Goal: Transaction & Acquisition: Subscribe to service/newsletter

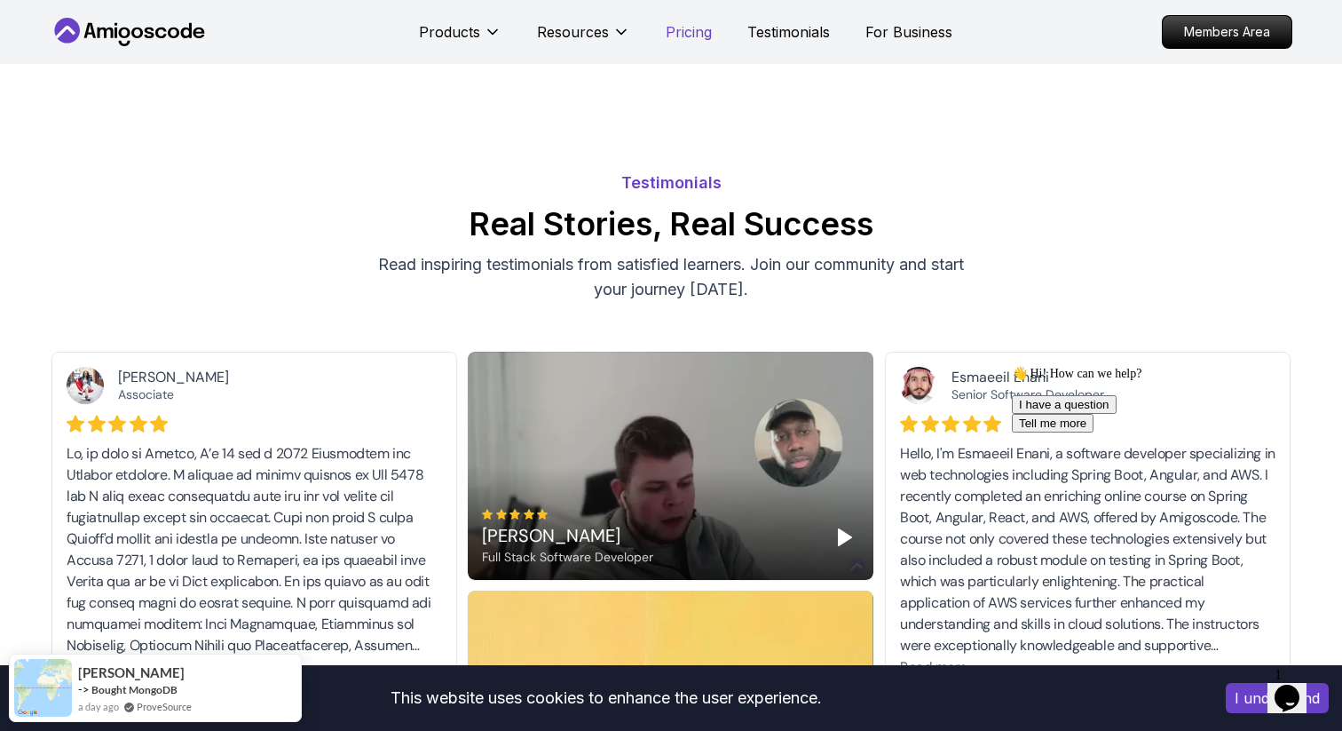
click at [692, 35] on p "Pricing" at bounding box center [689, 31] width 46 height 21
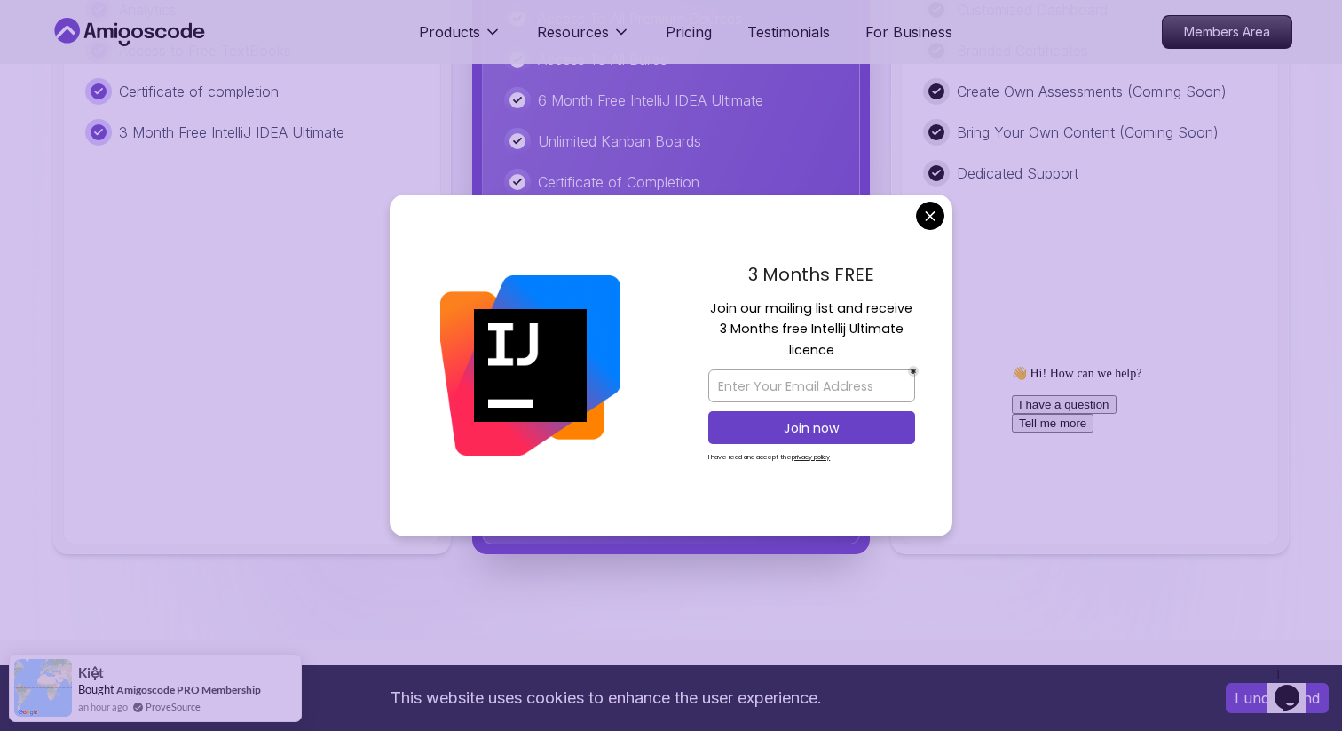
scroll to position [4545, 0]
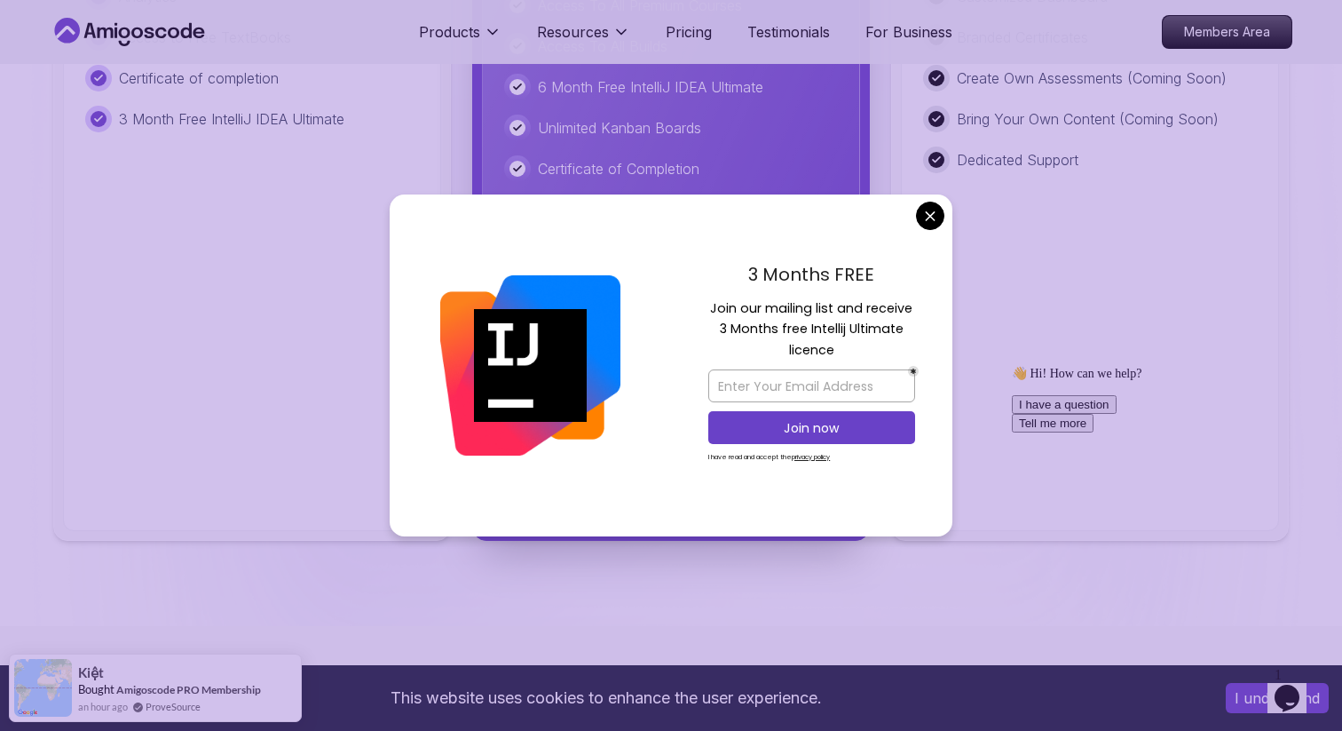
click at [936, 214] on body "This website uses cookies to enhance the user experience. I understand Products…" at bounding box center [671, 653] width 1342 height 10397
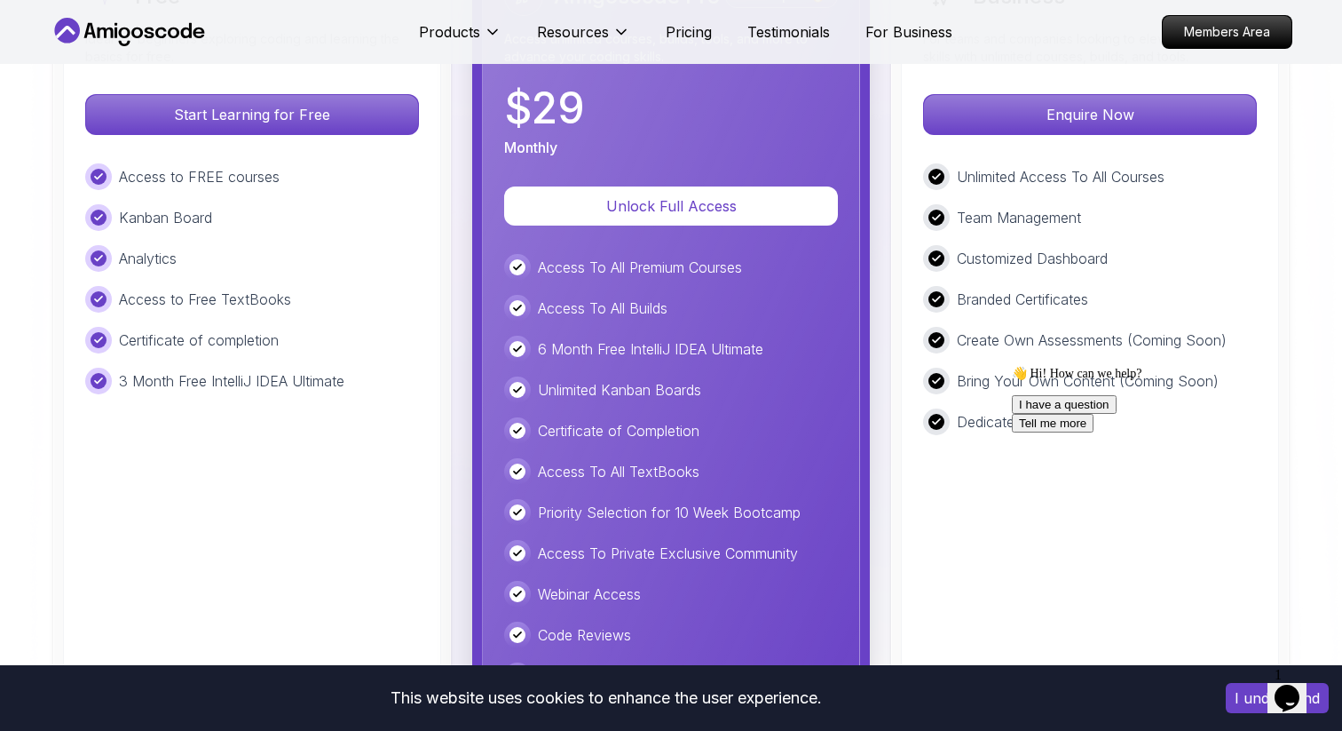
scroll to position [4313, 0]
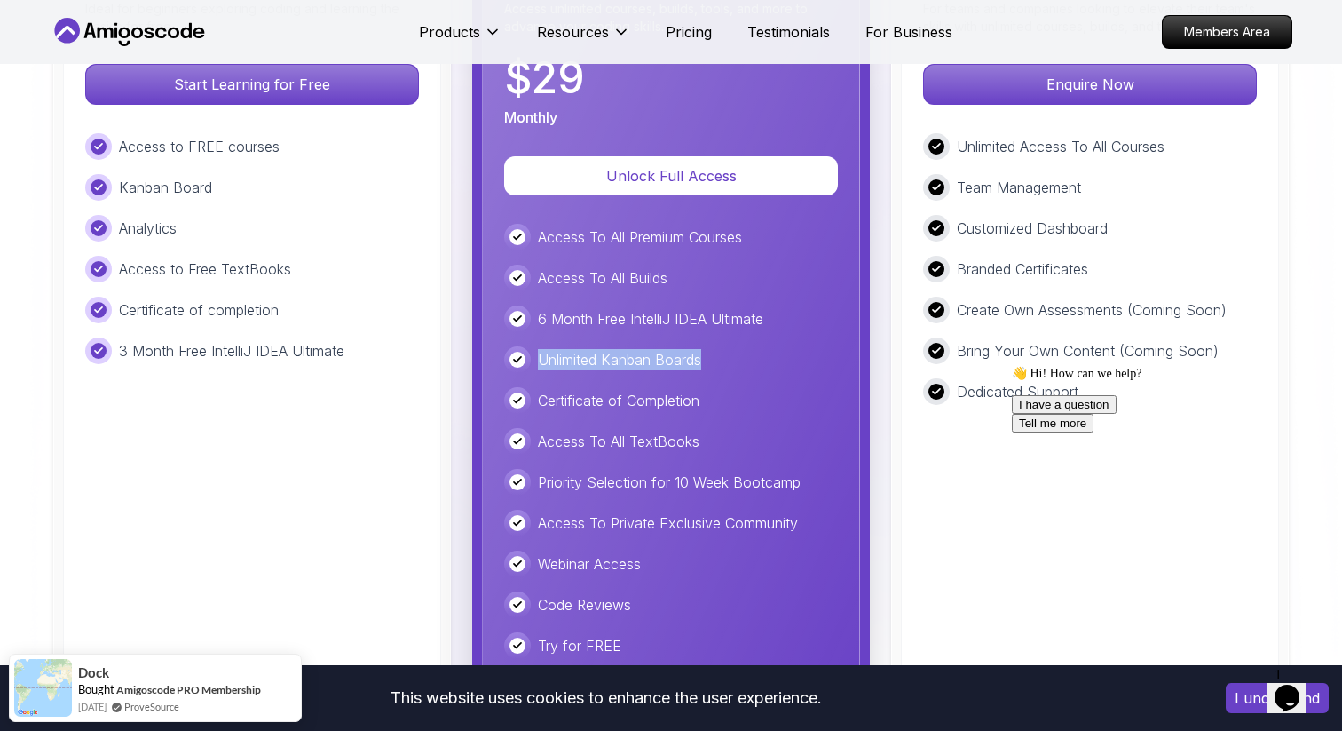
drag, startPoint x: 542, startPoint y: 269, endPoint x: 708, endPoint y: 269, distance: 166.9
click at [708, 346] on div "Unlimited Kanban Boards" at bounding box center [671, 359] width 334 height 27
drag, startPoint x: 539, startPoint y: 309, endPoint x: 711, endPoint y: 308, distance: 172.2
click at [711, 387] on div "Certificate of Completion" at bounding box center [671, 400] width 334 height 27
drag, startPoint x: 540, startPoint y: 354, endPoint x: 714, endPoint y: 350, distance: 174.1
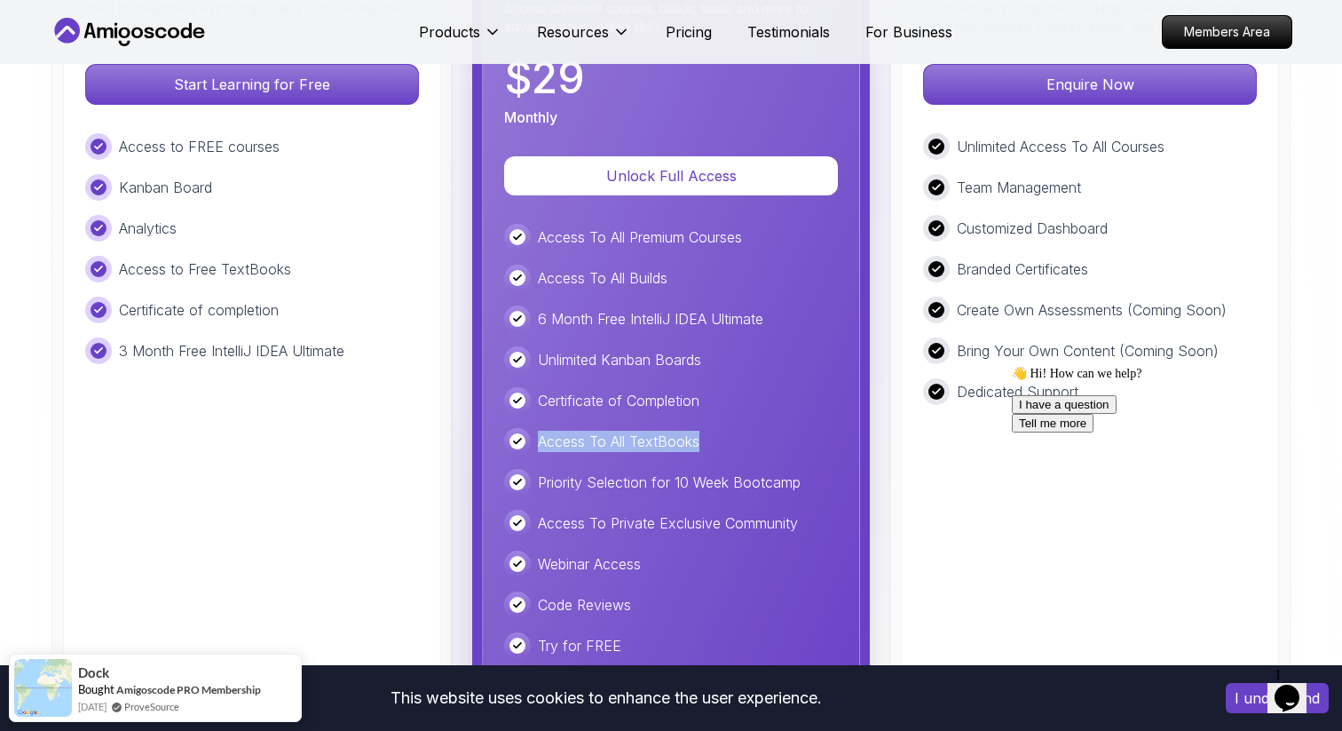
click at [714, 428] on div "Access To All TextBooks" at bounding box center [671, 441] width 334 height 27
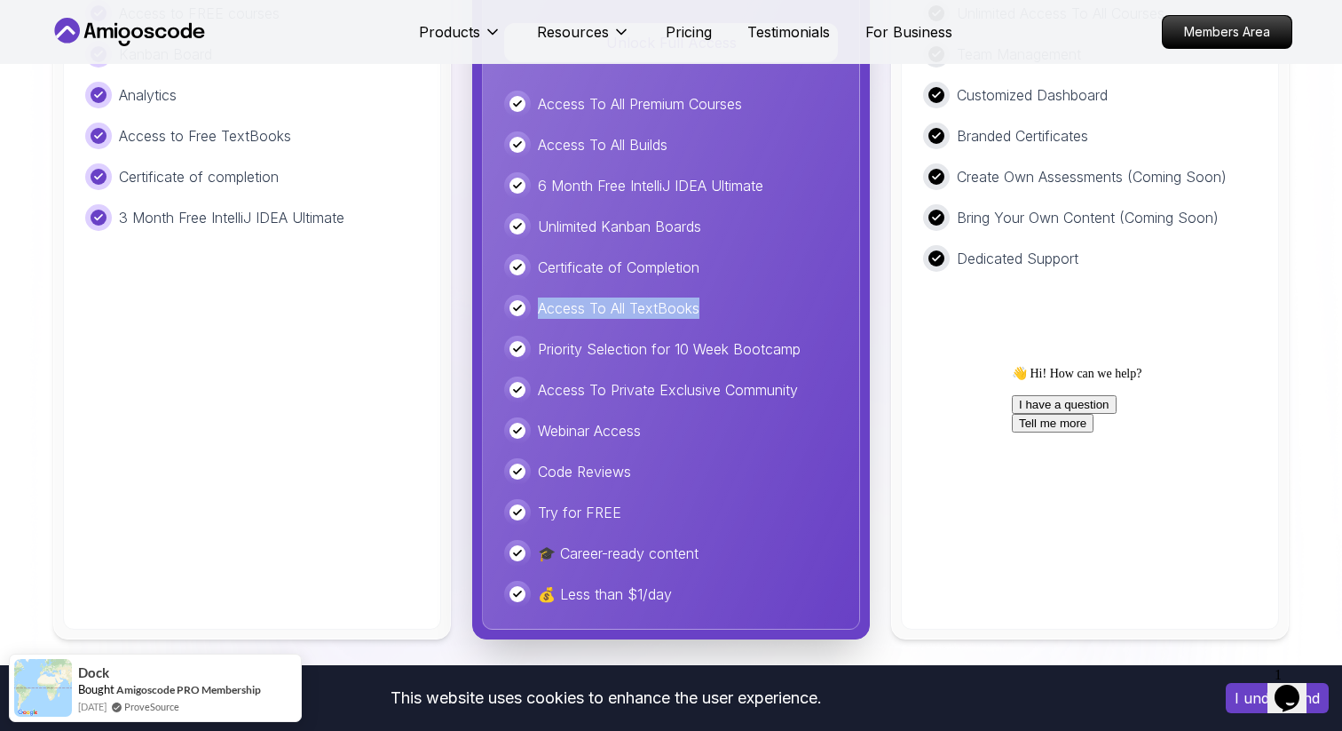
scroll to position [4480, 0]
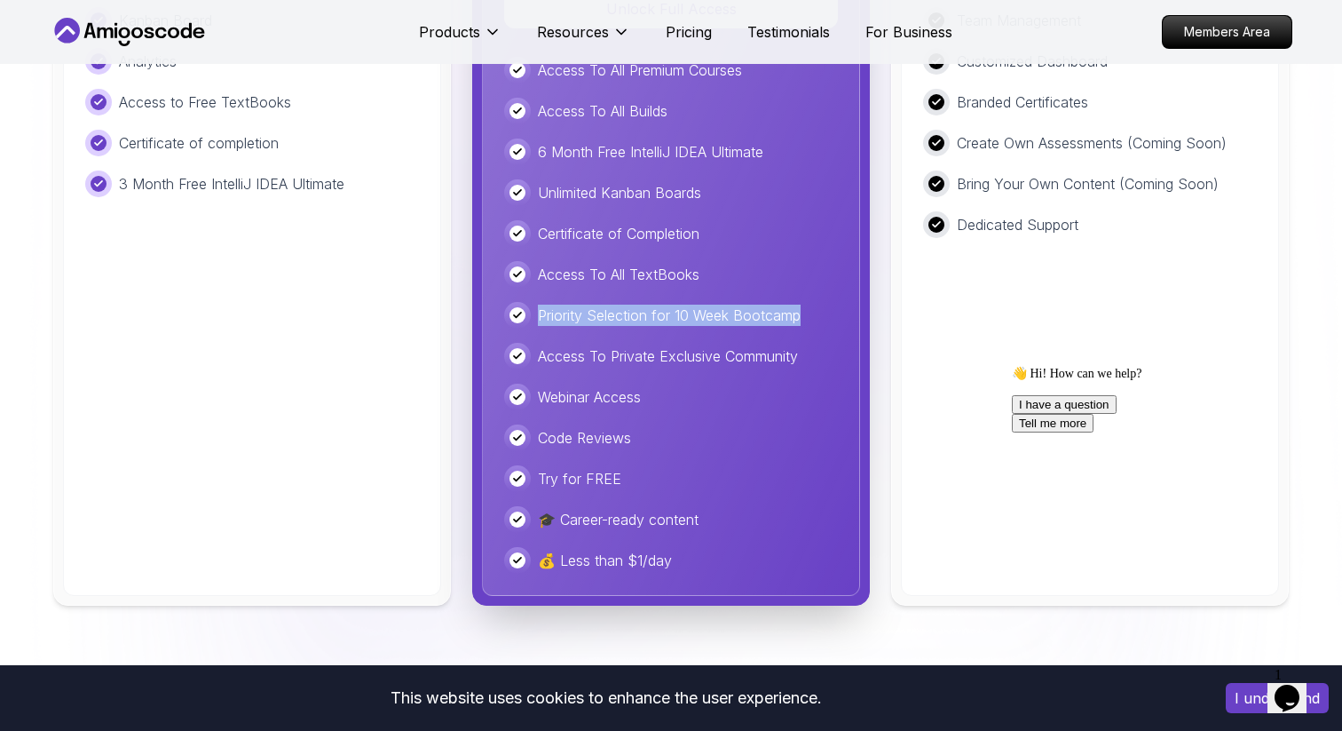
drag, startPoint x: 536, startPoint y: 224, endPoint x: 838, endPoint y: 225, distance: 301.8
click at [838, 225] on div "Amigoscode Pro Most Popular 🔥 Access unlimited courses, builds, tools, and more…" at bounding box center [671, 177] width 378 height 838
